Goal: Transaction & Acquisition: Purchase product/service

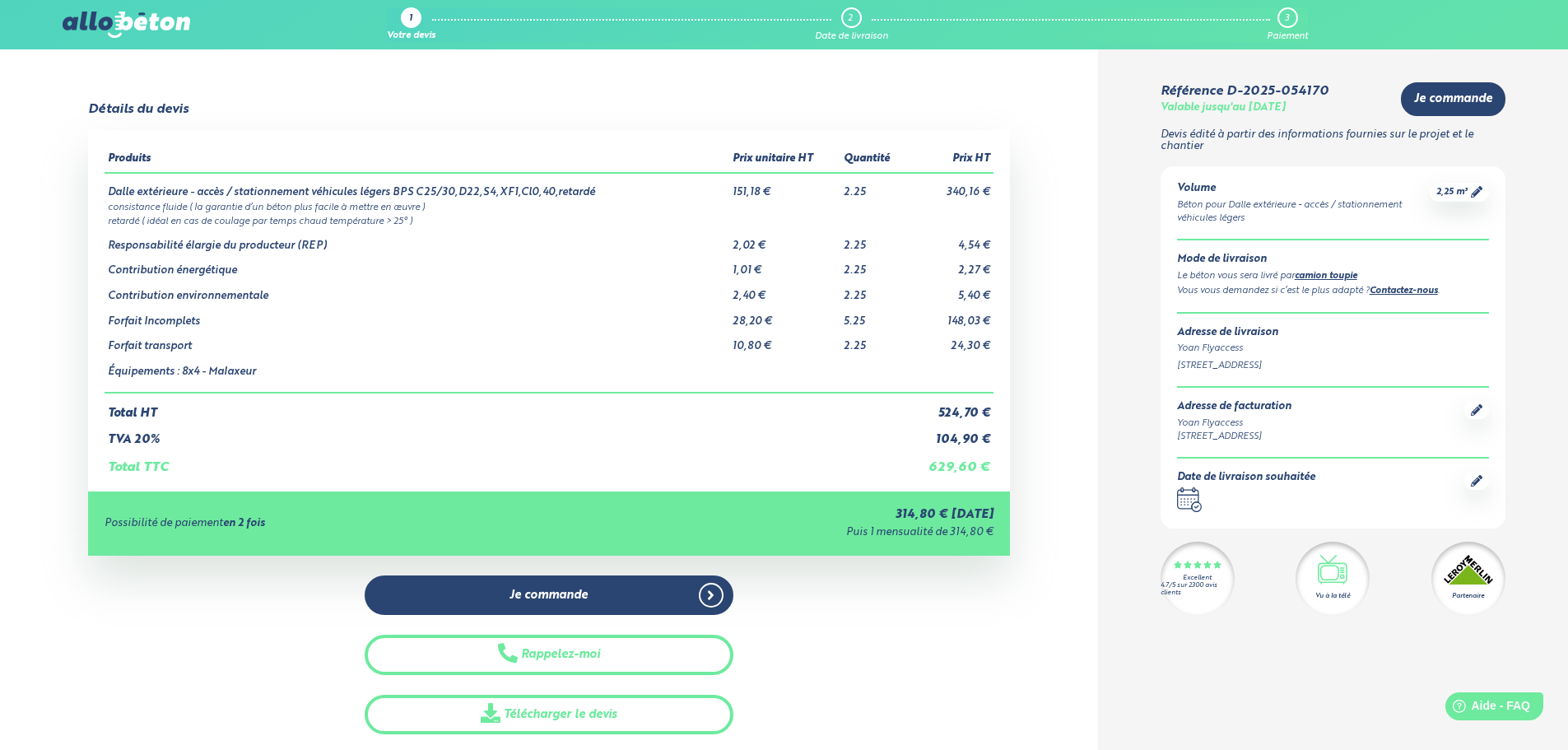
click at [116, 19] on img at bounding box center [126, 25] width 127 height 27
click at [123, 31] on img at bounding box center [126, 25] width 127 height 27
click at [133, 27] on img at bounding box center [126, 25] width 127 height 27
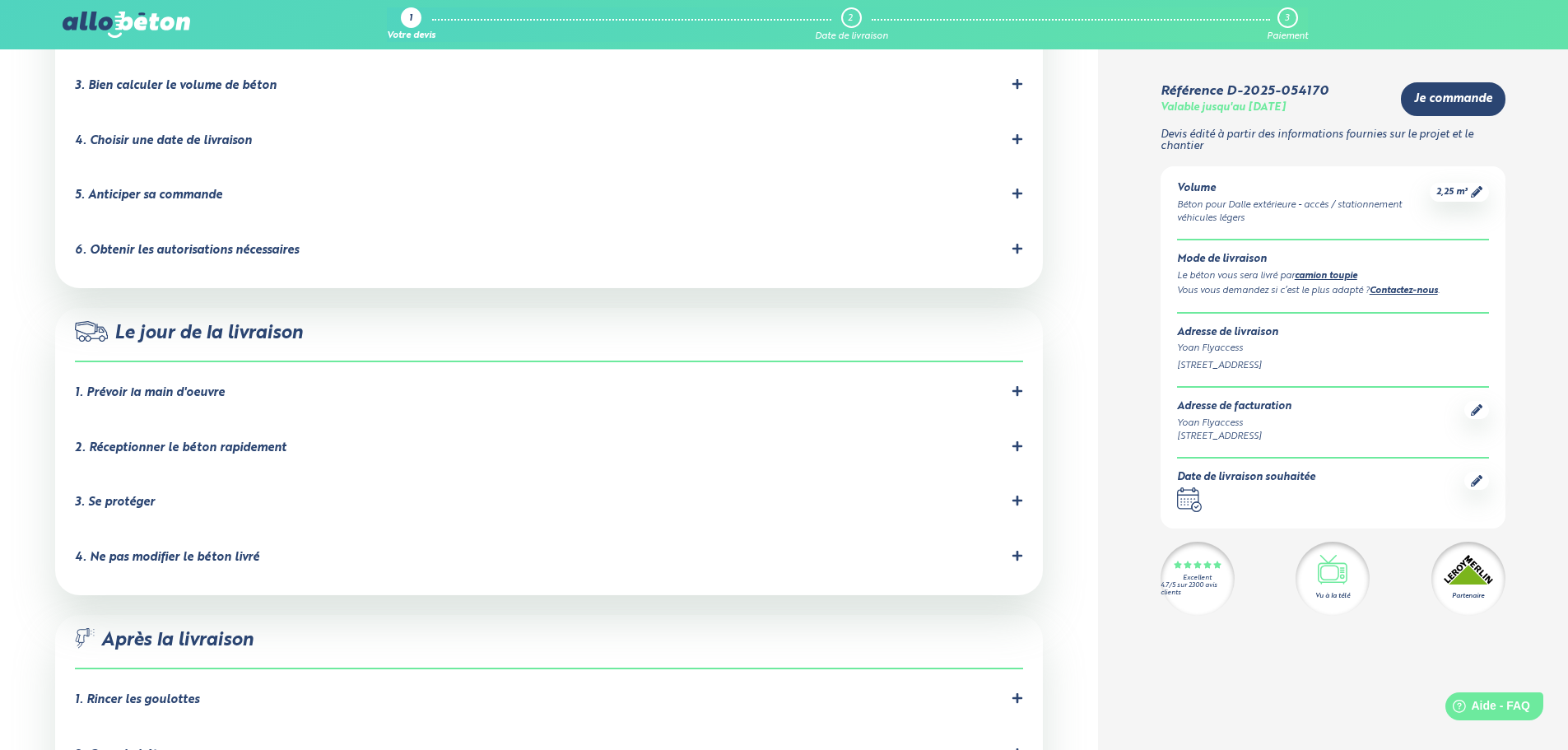
scroll to position [1064, 0]
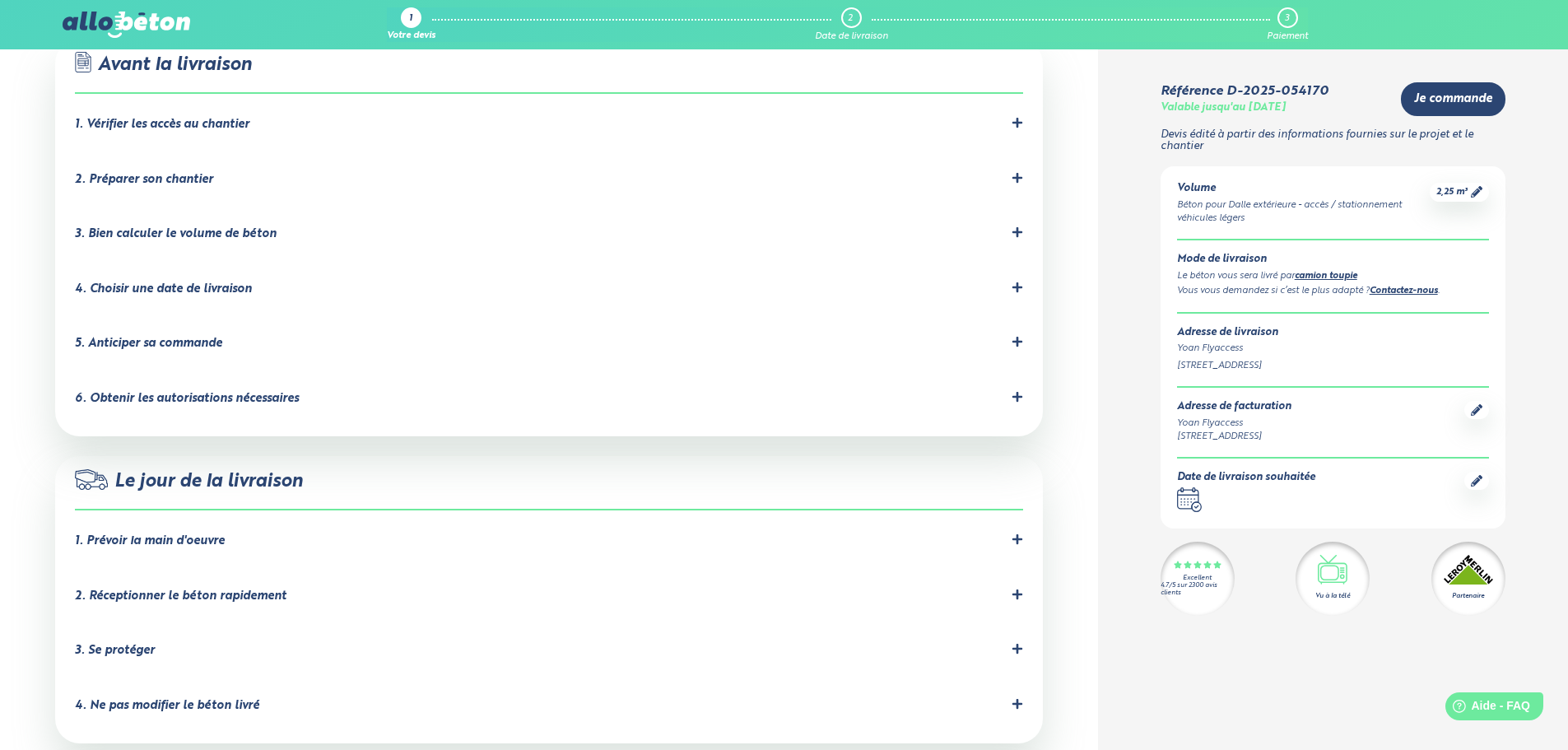
click at [1557, 72] on div "Référence D-2025-054170 Valable jusqu'au [DATE] Je commande [PERSON_NAME] édité…" at bounding box center [1334, 45] width 471 height 2118
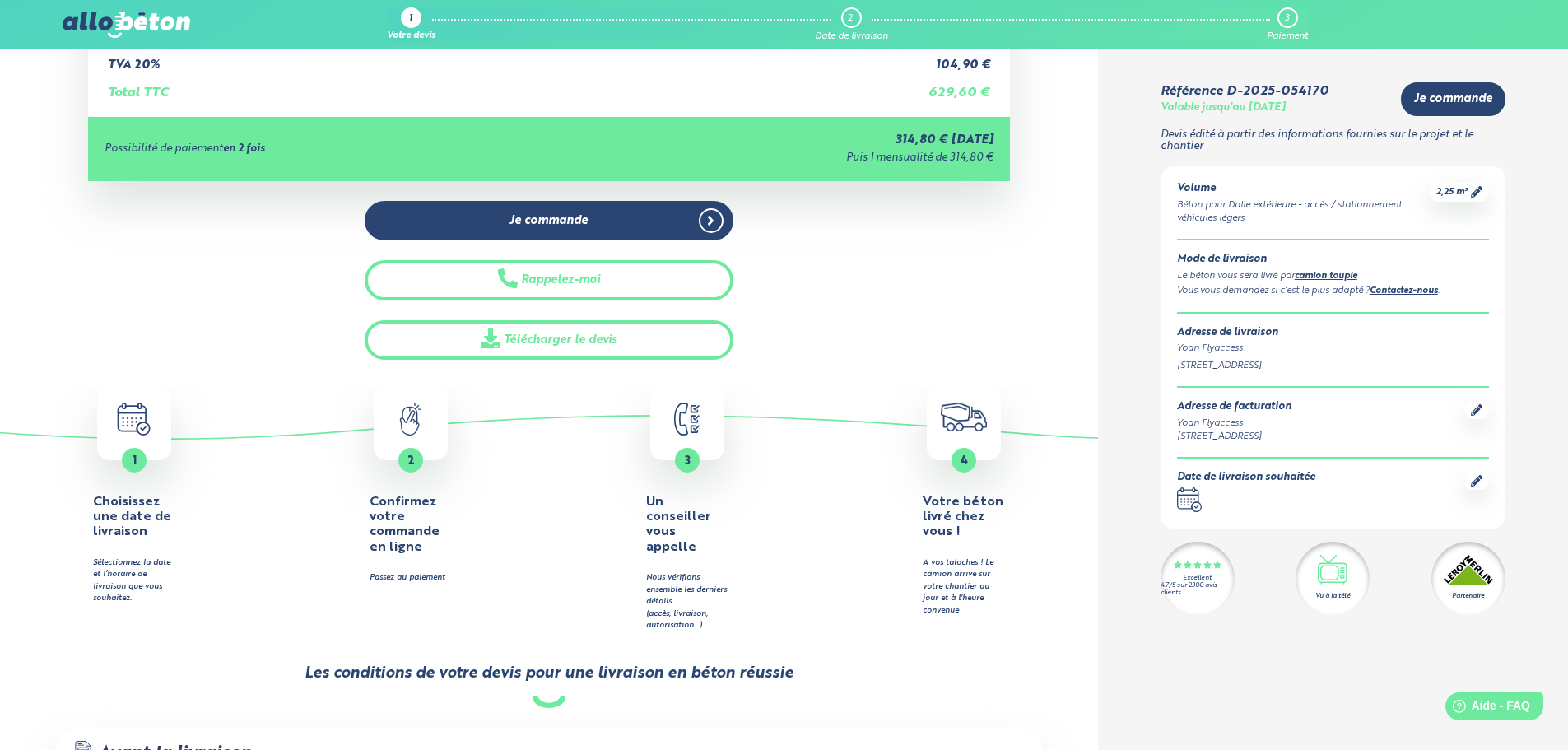
scroll to position [0, 0]
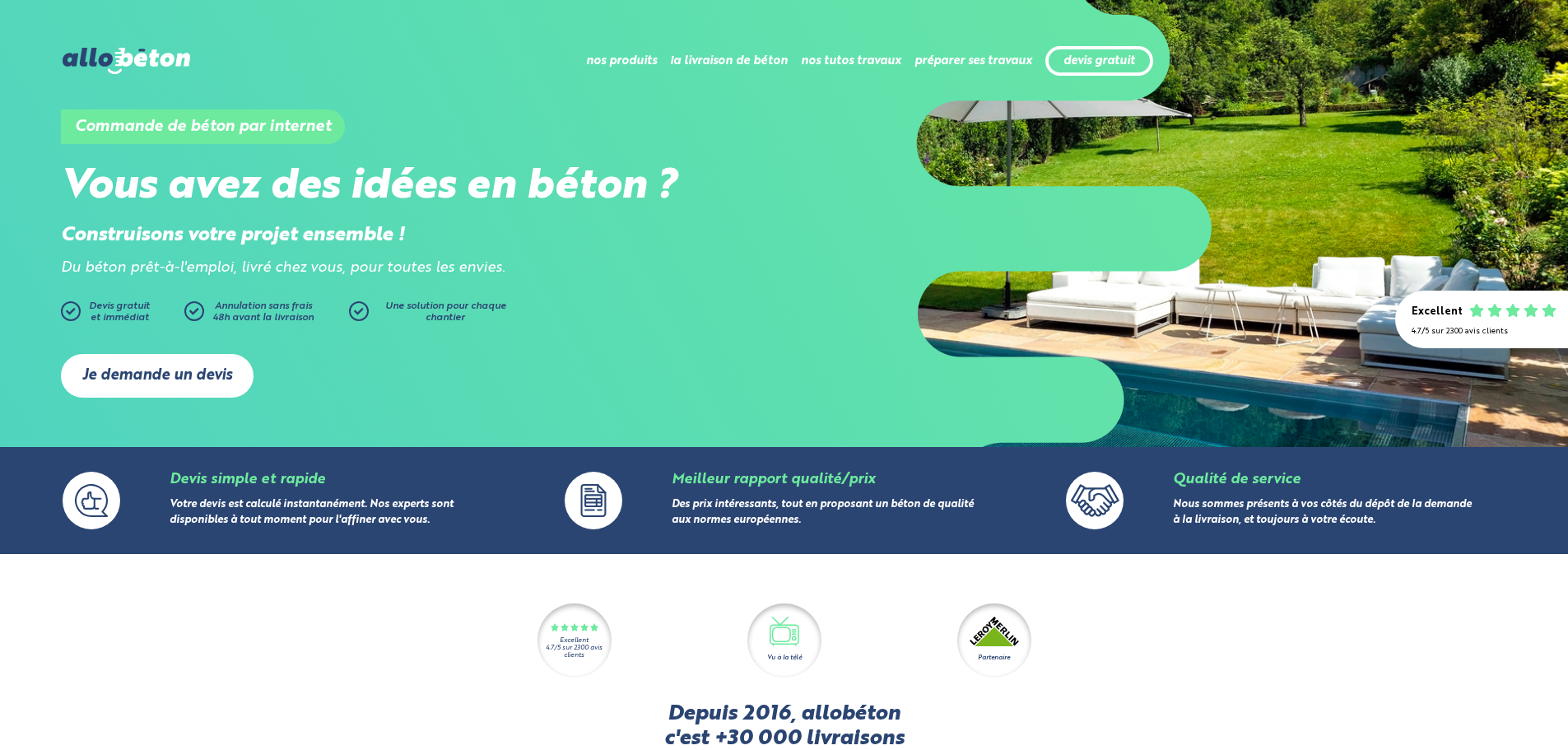
click at [179, 370] on link "Je demande un devis" at bounding box center [157, 375] width 193 height 44
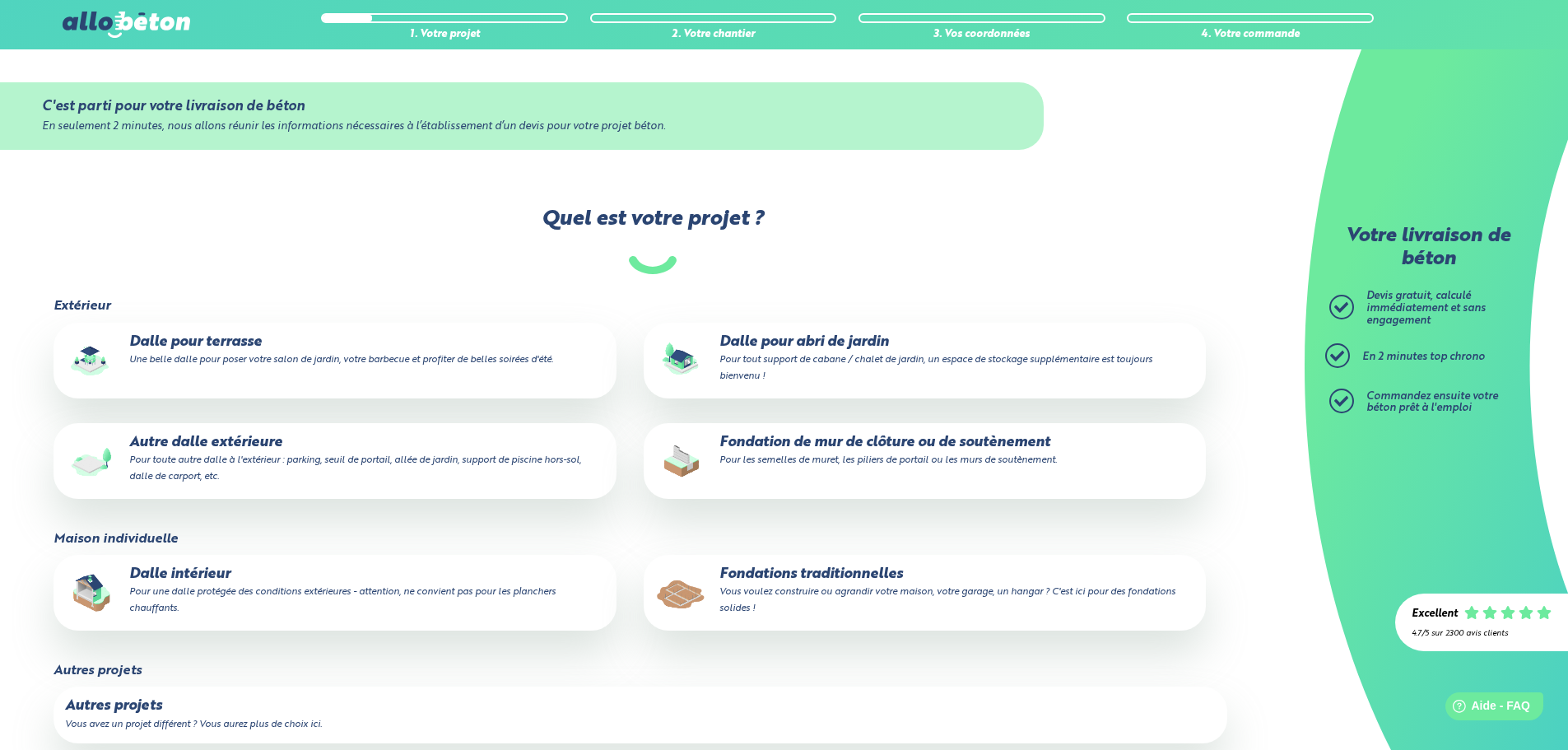
click at [223, 456] on small "Pour toute autre dalle à l'extérieur : parking, seuil de portail, allée de jard…" at bounding box center [355, 468] width 452 height 27
click at [0, 0] on input "Autre dalle extérieure Pour toute autre dalle à l'extérieur : parking, seuil de…" at bounding box center [0, 0] width 0 height 0
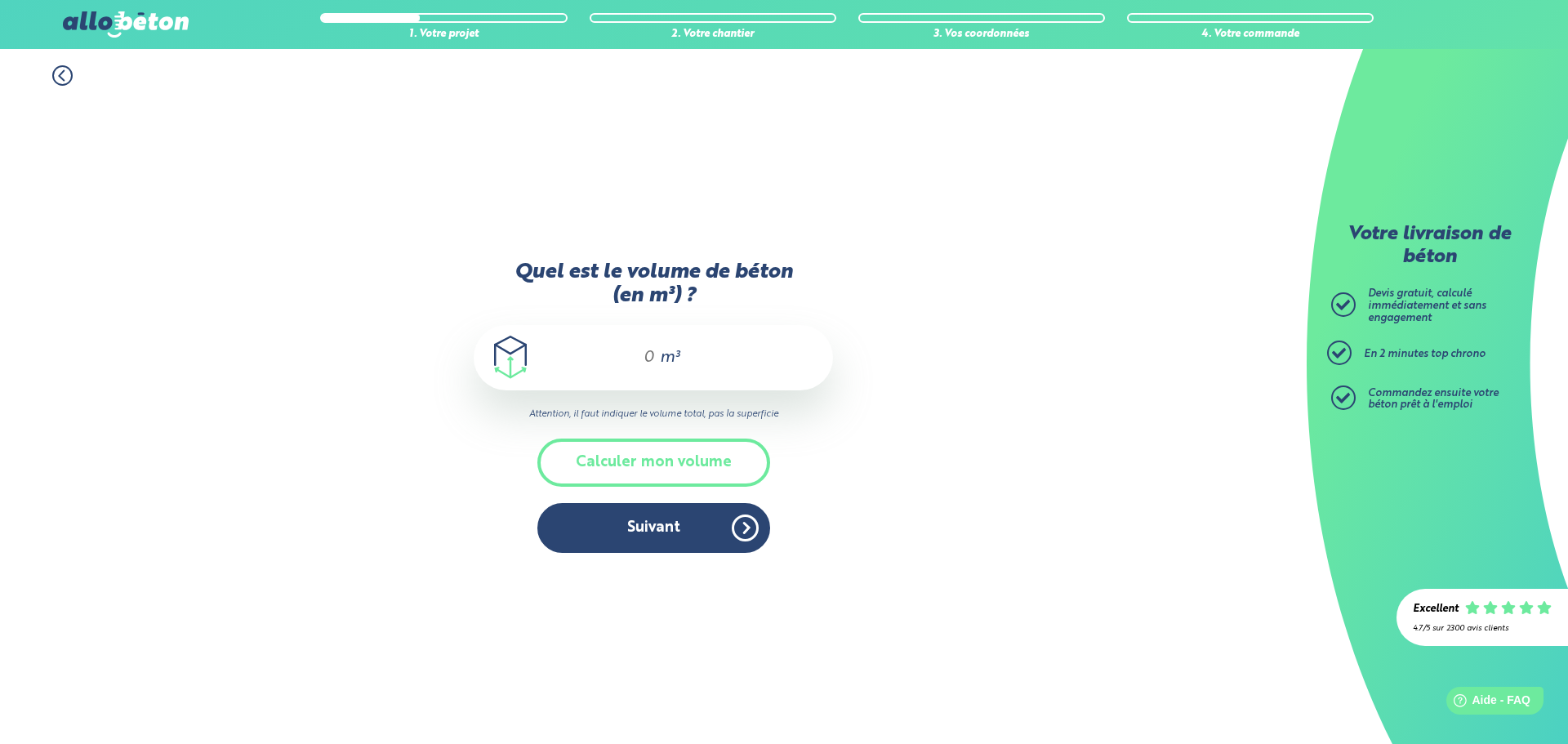
click at [647, 358] on input "Quel est le volume de béton (en m³) ?" at bounding box center [641, 358] width 28 height 20
click at [637, 471] on button "Calculer mon volume" at bounding box center [653, 462] width 232 height 48
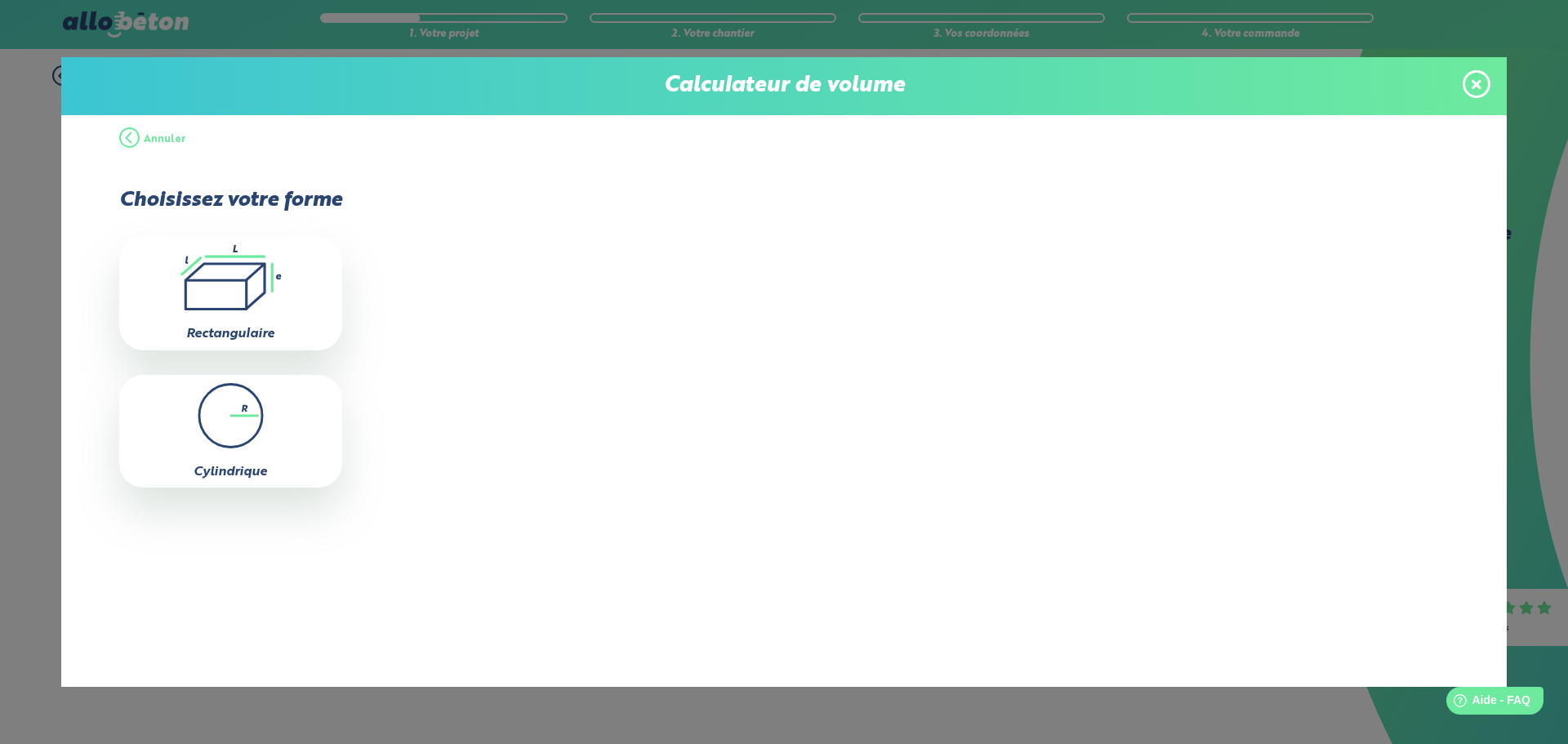
drag, startPoint x: 199, startPoint y: 286, endPoint x: 229, endPoint y: 289, distance: 30.1
click at [200, 288] on icon ".icon-calc-rectanglea{fill:none;stroke-linecap:round;stroke-width:3px;stroke:#6…" at bounding box center [230, 278] width 207 height 65
type input "0"
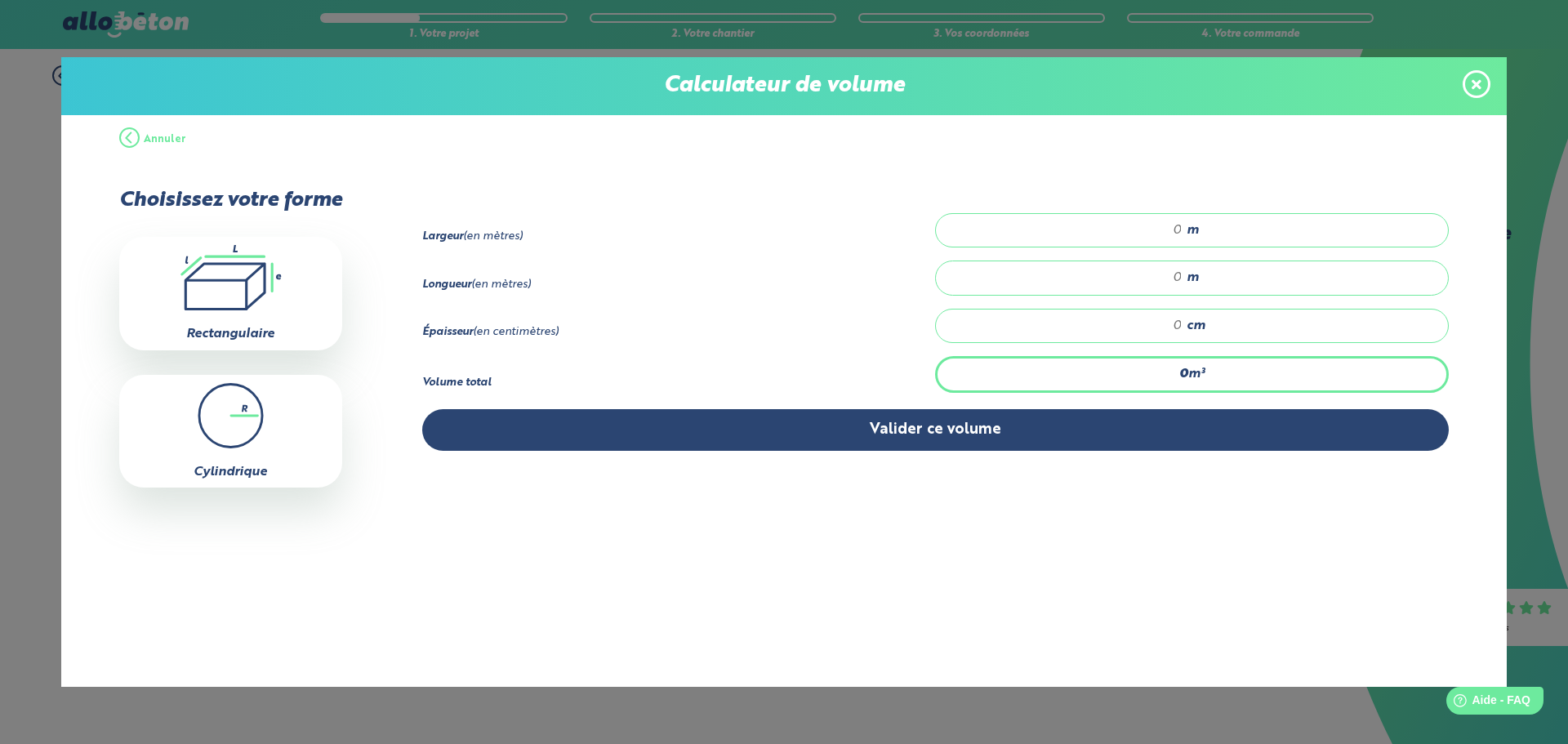
click at [1158, 233] on input "number" at bounding box center [1068, 230] width 230 height 17
type input "0"
type input "0.40"
click at [1180, 276] on input "number" at bounding box center [1068, 278] width 230 height 17
type input "11"
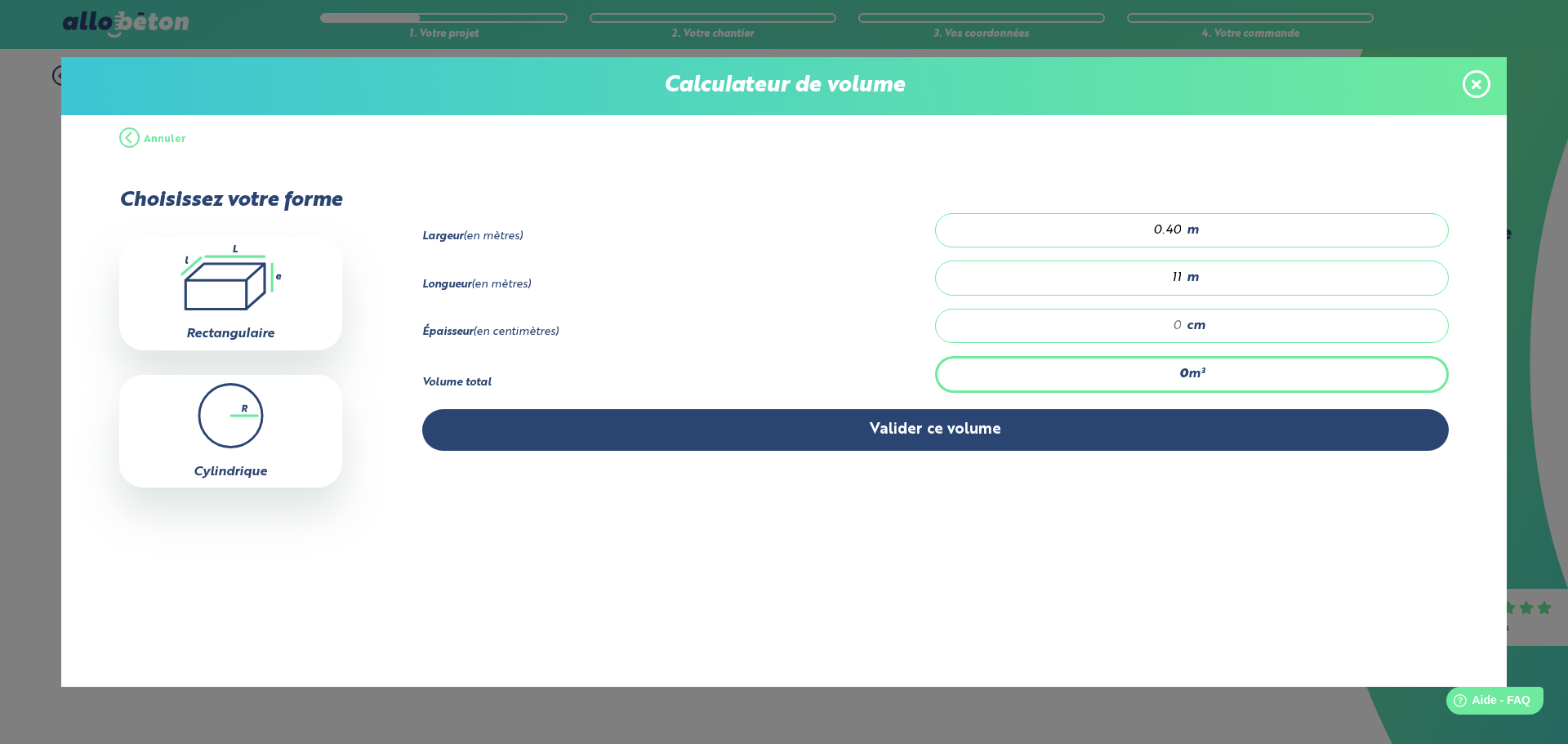
click at [1166, 331] on input "number" at bounding box center [1068, 325] width 230 height 17
type input "0.264"
type input "6"
type input "2.64"
type input "60"
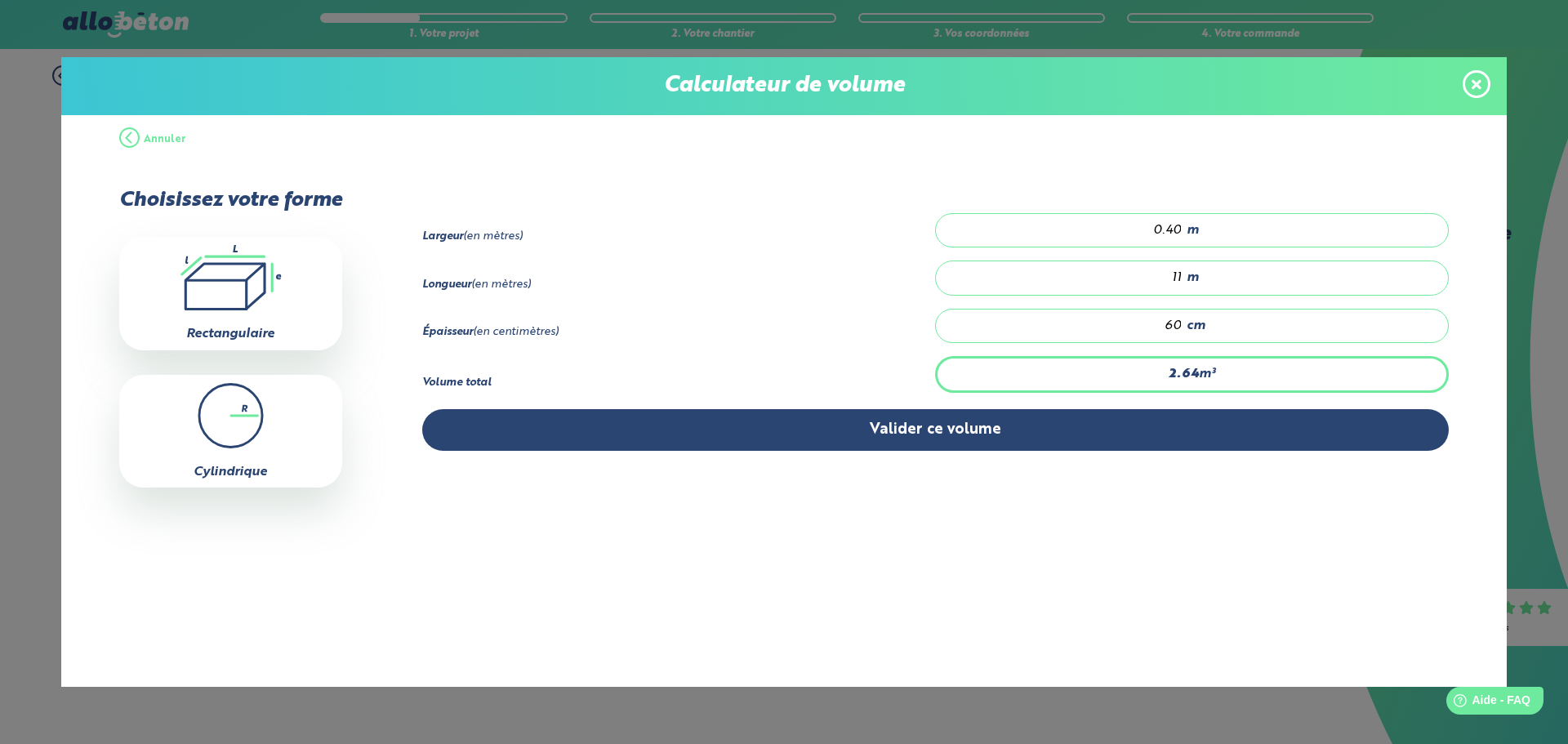
drag, startPoint x: 1056, startPoint y: 523, endPoint x: 1067, endPoint y: 527, distance: 11.7
click at [1056, 524] on div "Annuler Choisissez votre forme .icon-calc-rectanglea{fill:none;stroke-linecap:r…" at bounding box center [783, 401] width 1445 height 572
drag, startPoint x: 938, startPoint y: 436, endPoint x: 954, endPoint y: 455, distance: 24.8
click at [937, 436] on button "Valider ce volume" at bounding box center [936, 430] width 1027 height 41
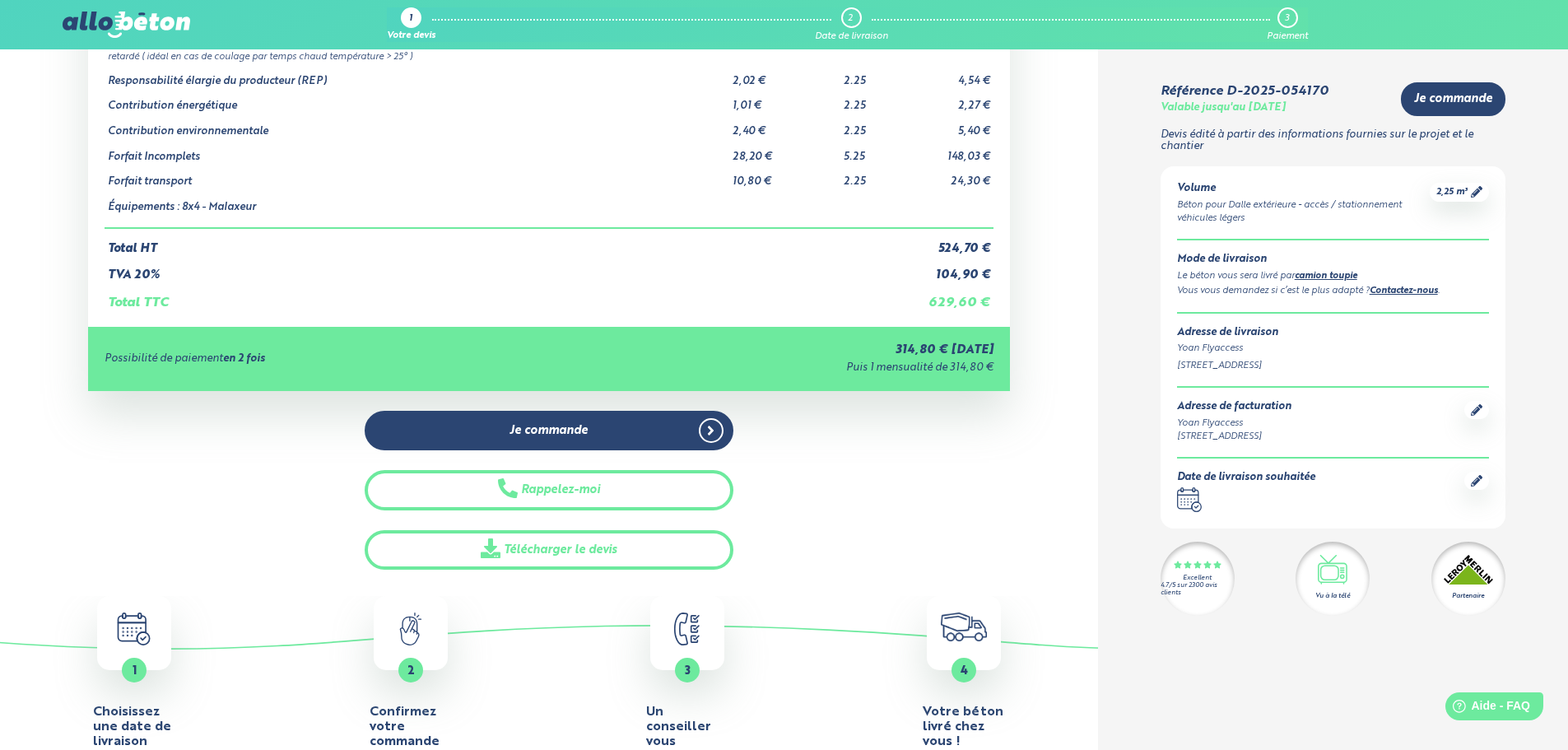
scroll to position [82, 0]
